Goal: Check status: Check status

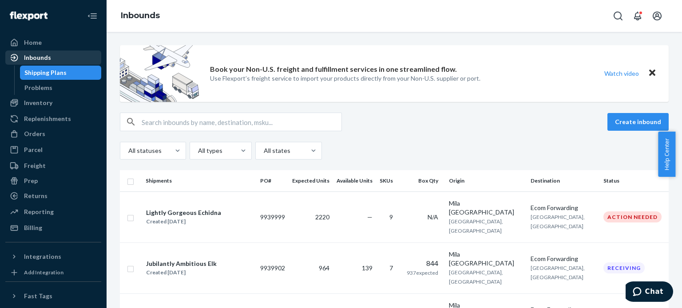
click at [43, 58] on div "Inbounds" at bounding box center [37, 57] width 27 height 9
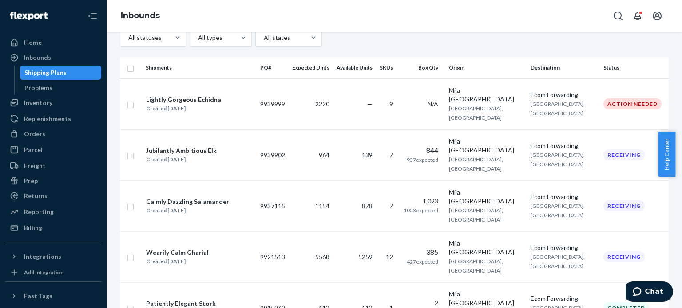
scroll to position [140, 0]
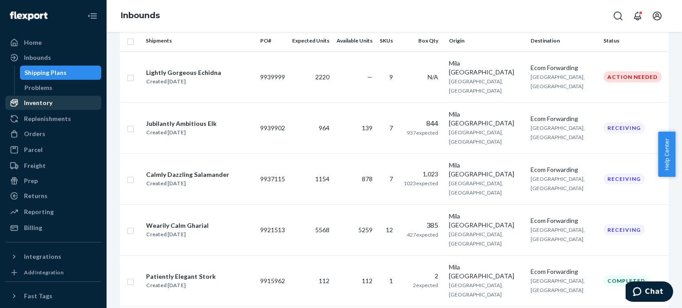
click at [43, 101] on div "Inventory" at bounding box center [38, 103] width 28 height 9
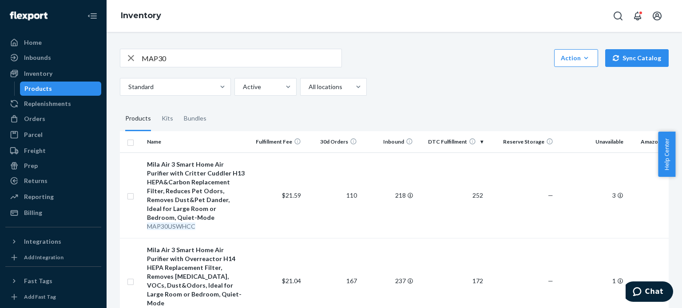
click at [182, 58] on input "MAP30" at bounding box center [242, 58] width 200 height 18
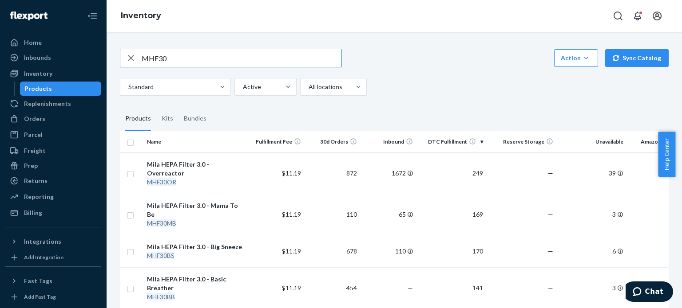
click at [183, 56] on input "MHF30" at bounding box center [242, 58] width 200 height 18
type input "M"
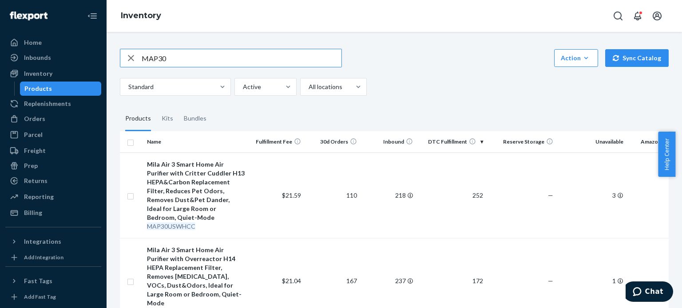
click at [172, 60] on input "MAP30" at bounding box center [242, 58] width 200 height 18
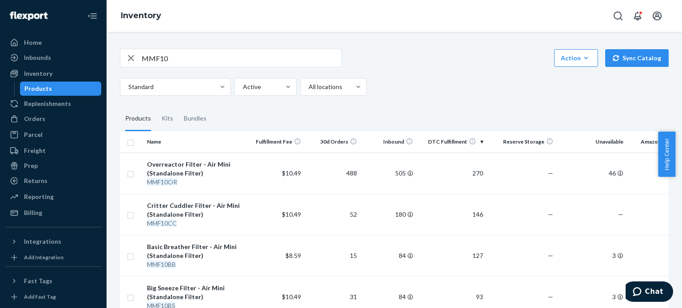
click at [192, 55] on input "MMF10" at bounding box center [242, 58] width 200 height 18
type input "MMP10"
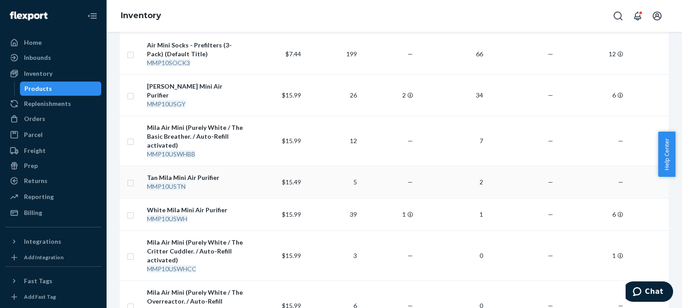
scroll to position [302, 0]
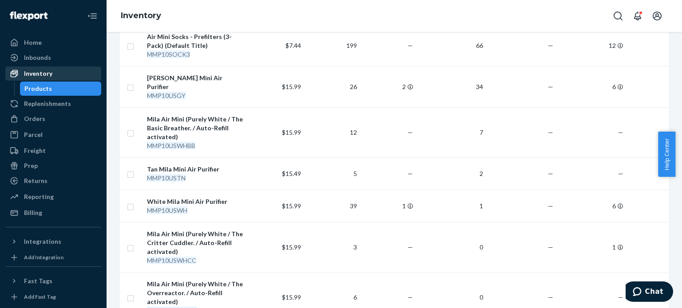
click at [42, 78] on div "Inventory" at bounding box center [38, 73] width 28 height 9
click at [40, 59] on div "Inbounds" at bounding box center [37, 57] width 27 height 9
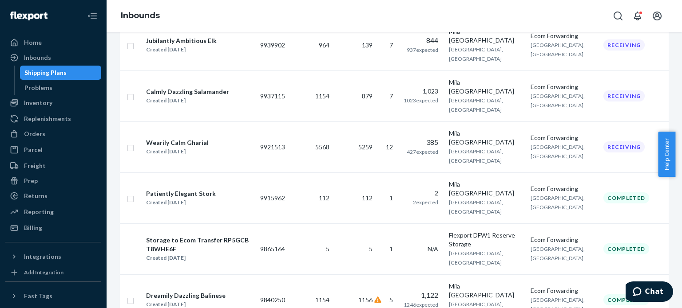
scroll to position [232, 0]
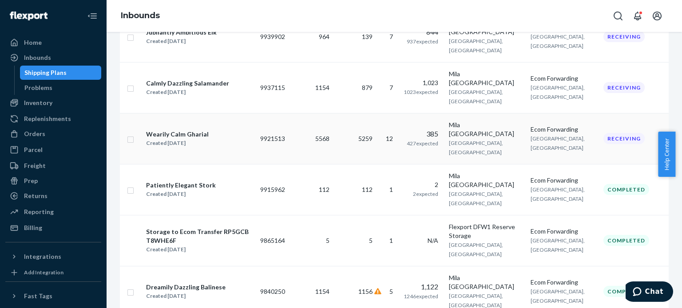
click at [211, 130] on div "Wearily Calm Gharial Created [DATE]" at bounding box center [199, 139] width 107 height 19
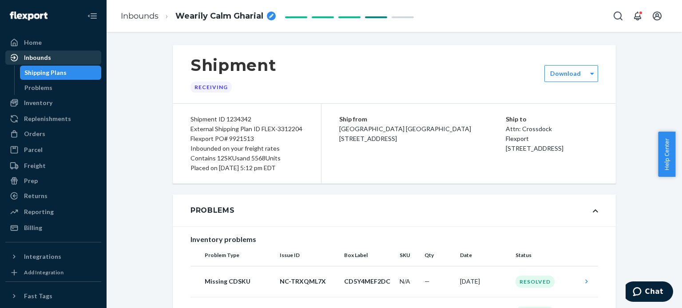
click at [45, 58] on div "Inbounds" at bounding box center [37, 57] width 27 height 9
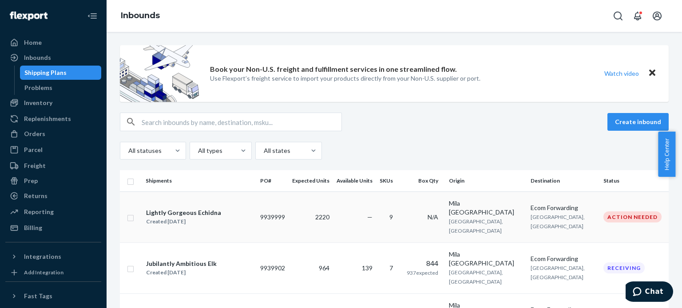
click at [205, 217] on div "Created [DATE]" at bounding box center [183, 221] width 75 height 9
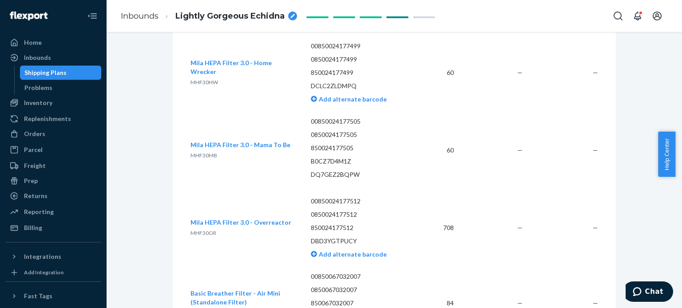
scroll to position [1695, 0]
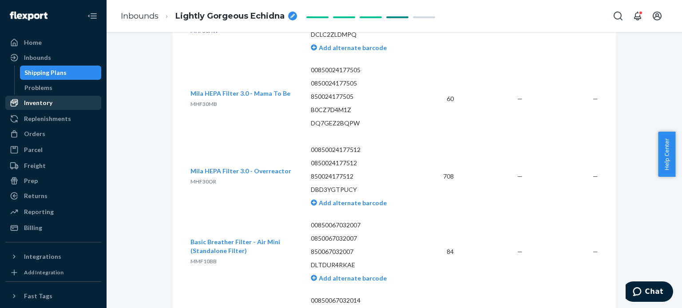
click at [61, 103] on div "Inventory" at bounding box center [53, 103] width 94 height 12
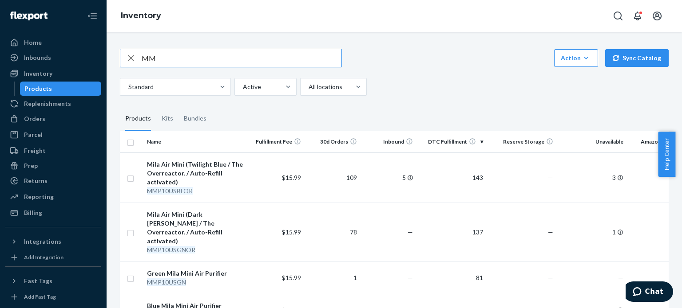
type input "M"
type input "MHF30"
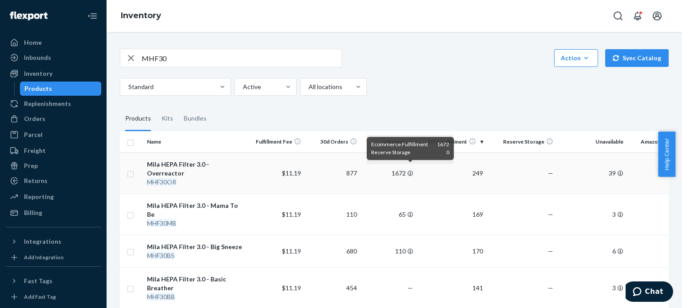
click at [410, 171] on icon at bounding box center [409, 173] width 5 height 5
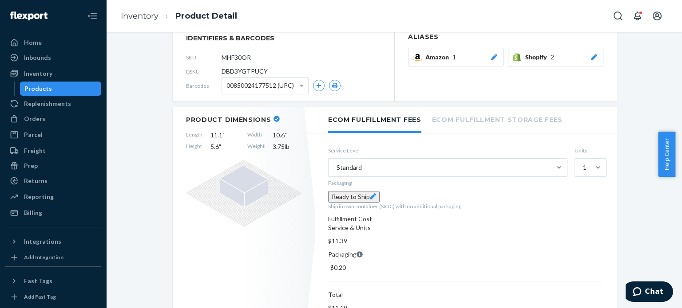
scroll to position [20, 0]
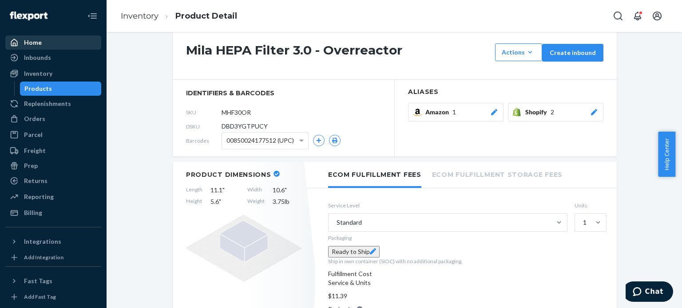
click at [31, 40] on div "Home" at bounding box center [33, 42] width 18 height 9
